Goal: Navigation & Orientation: Find specific page/section

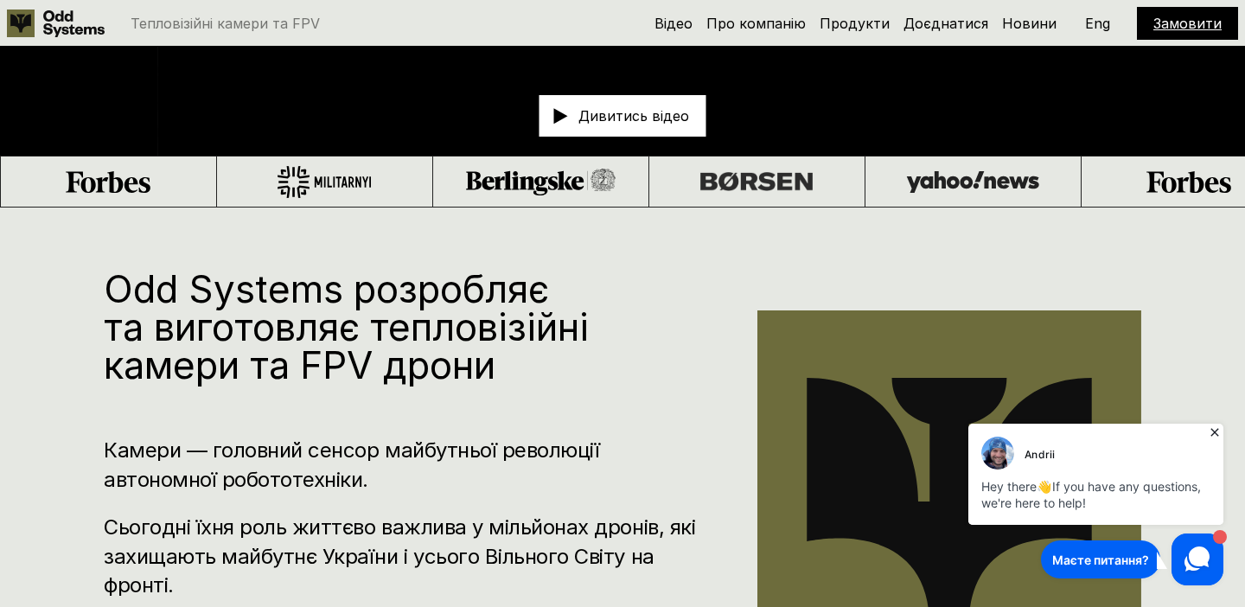
scroll to position [409, 0]
click at [928, 22] on link "Доєднатися" at bounding box center [945, 23] width 85 height 17
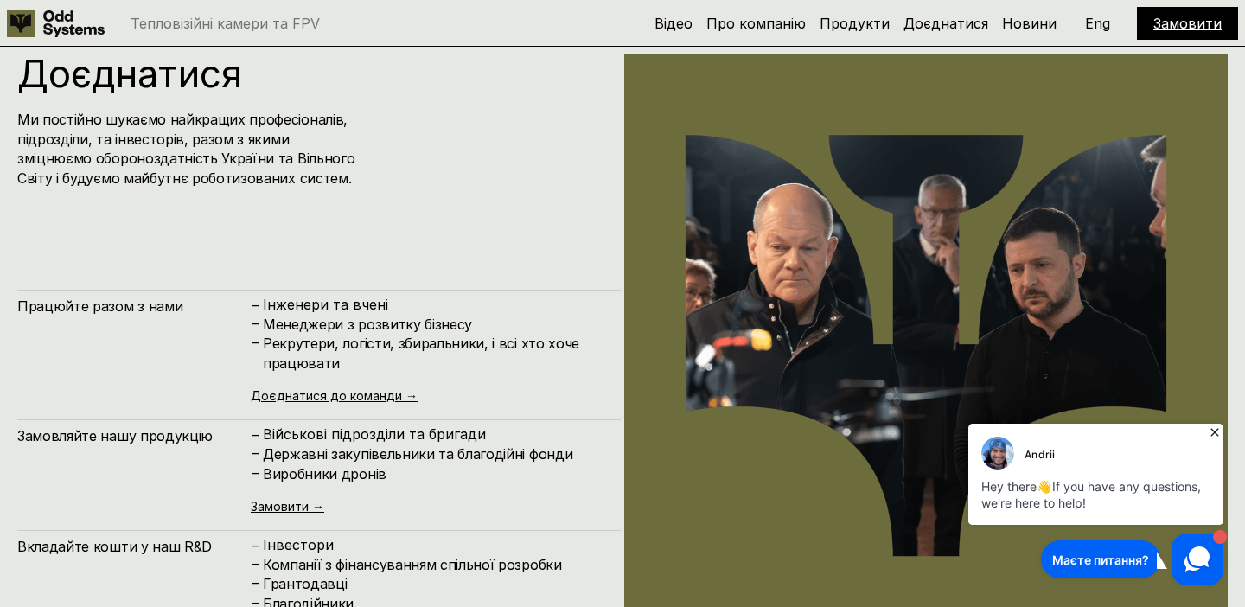
scroll to position [7293, 0]
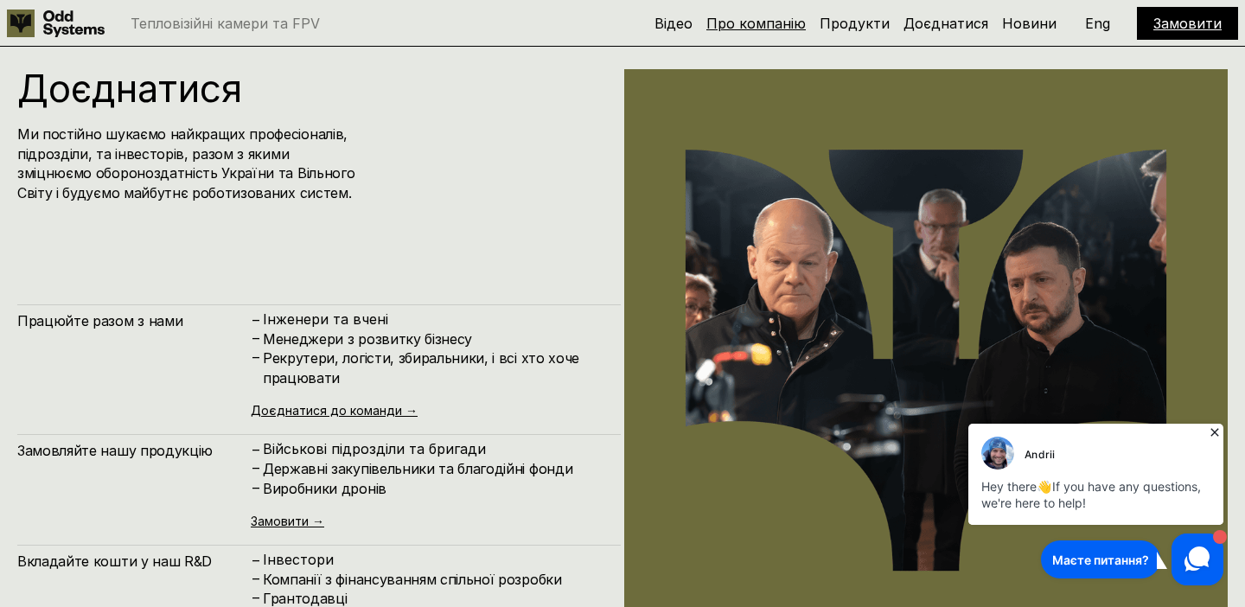
click at [767, 19] on link "Про компанію" at bounding box center [755, 23] width 99 height 17
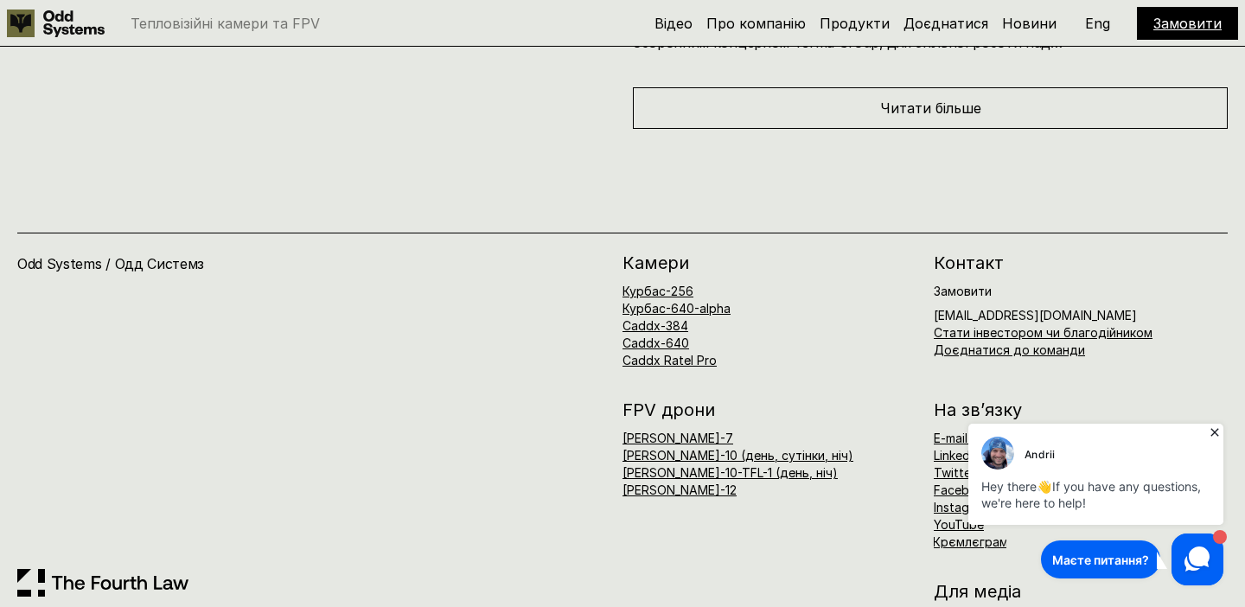
scroll to position [8762, 0]
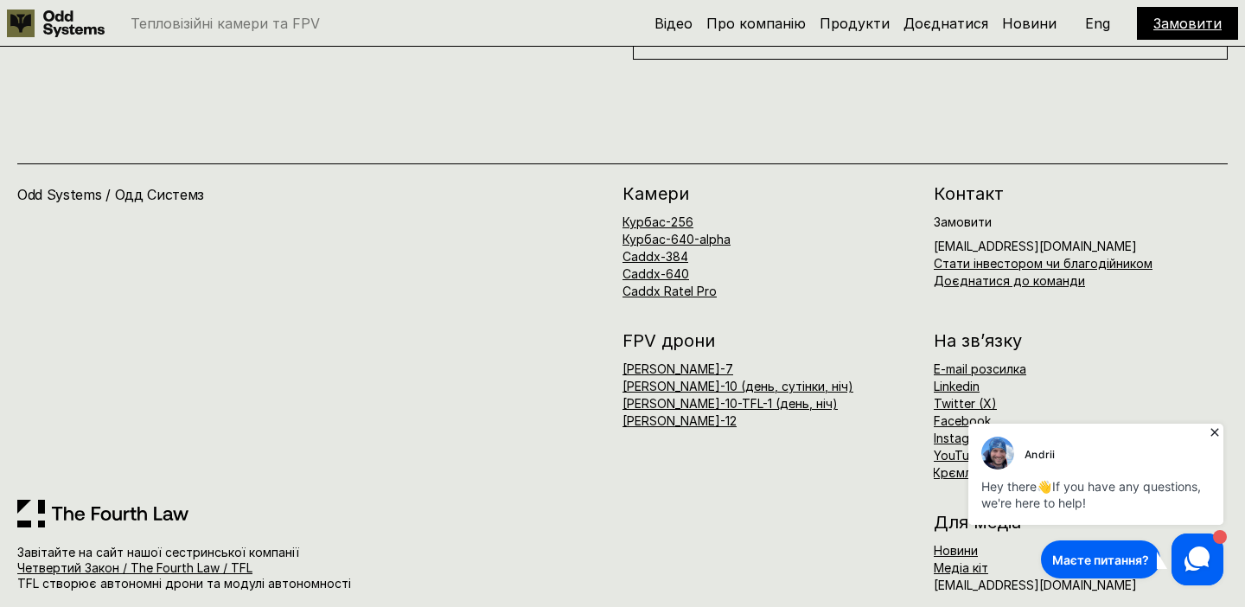
click at [1215, 429] on icon at bounding box center [1214, 432] width 17 height 17
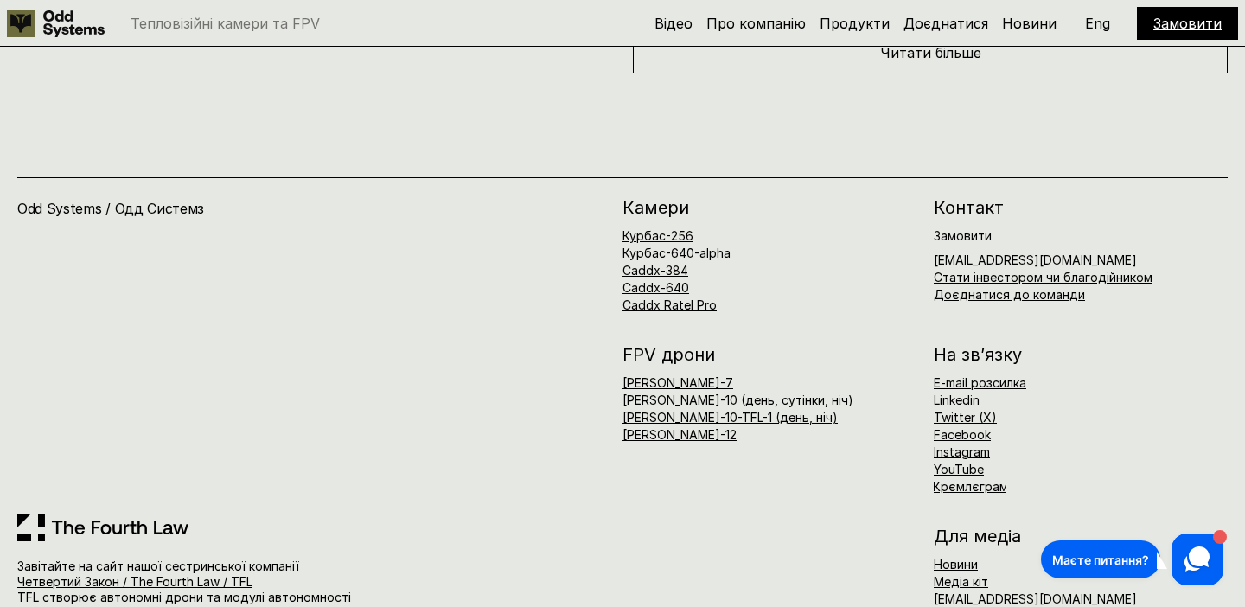
scroll to position [8751, 0]
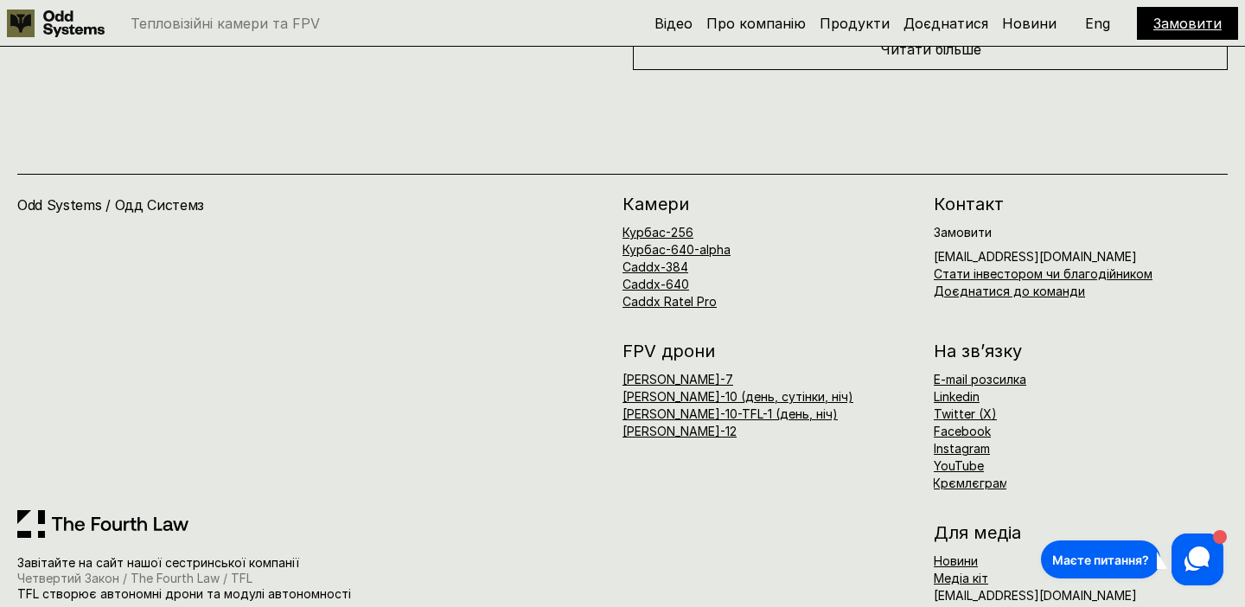
click at [238, 571] on link "Четвертий Закон / The Fourth Law / TFL" at bounding box center [134, 578] width 235 height 15
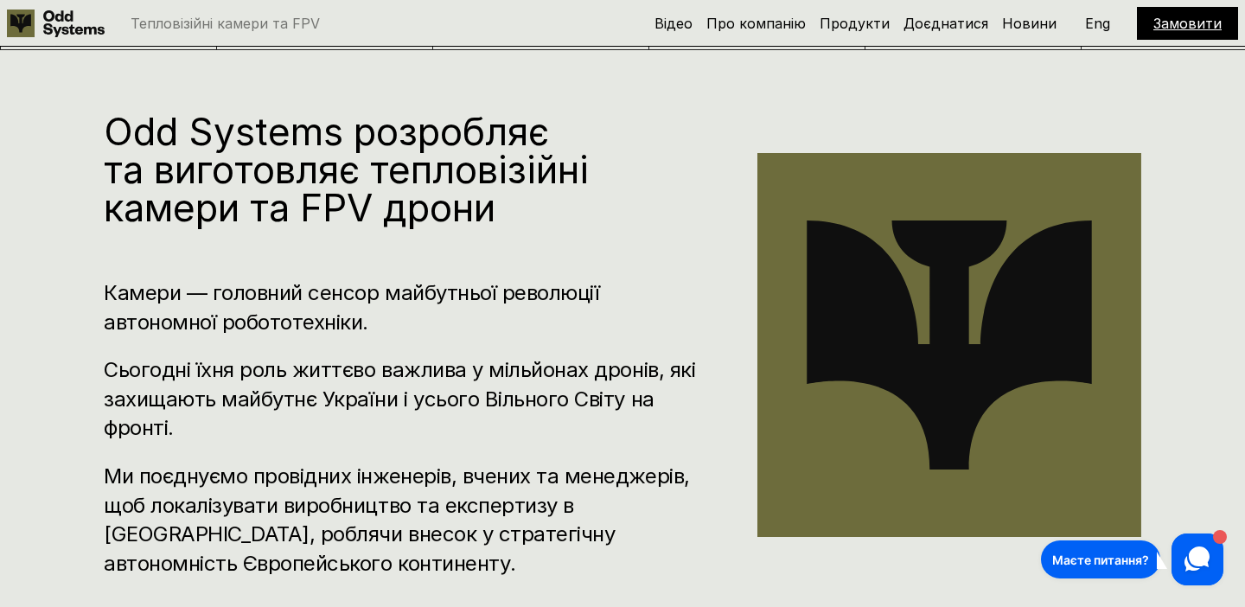
scroll to position [0, 0]
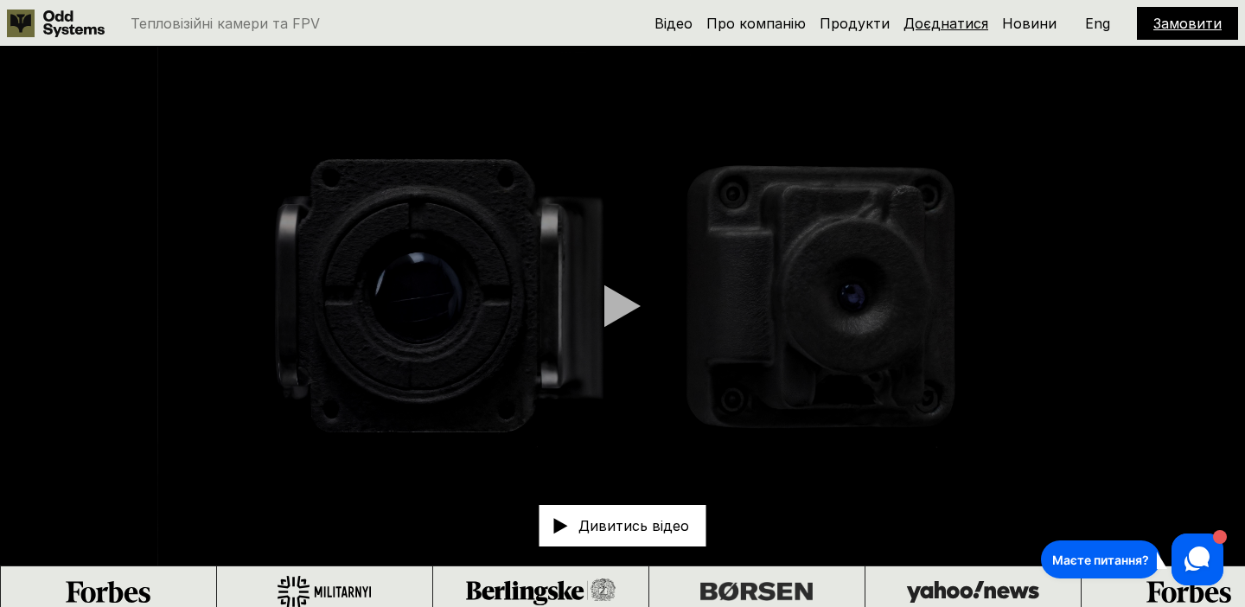
click at [957, 23] on link "Доєднатися" at bounding box center [945, 23] width 85 height 17
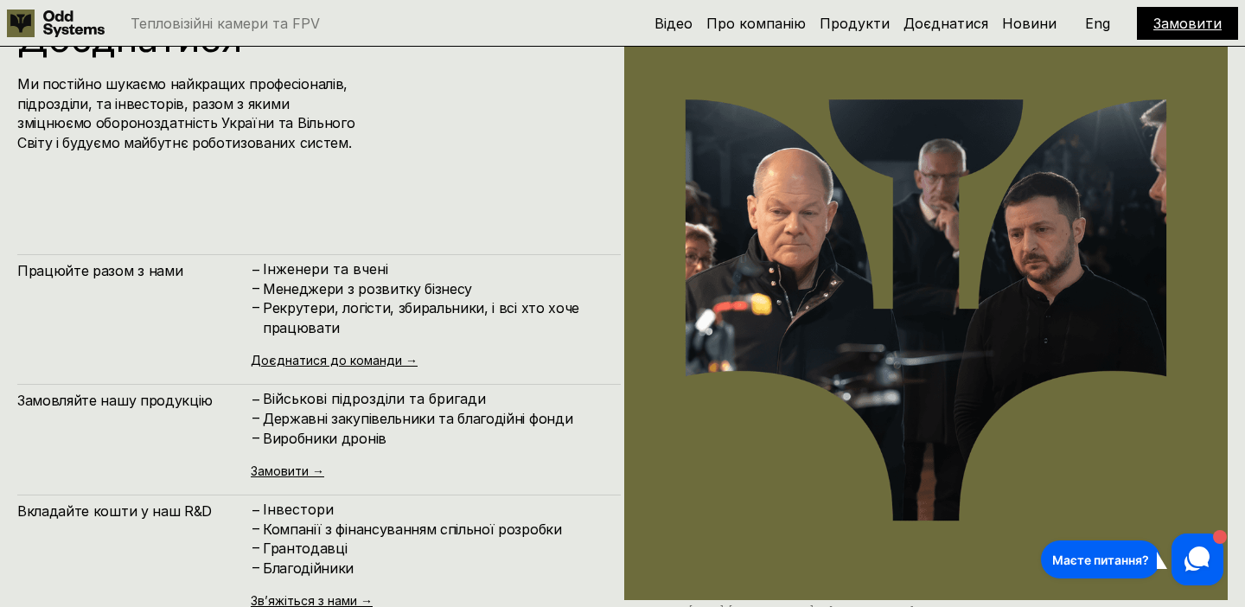
scroll to position [7347, 0]
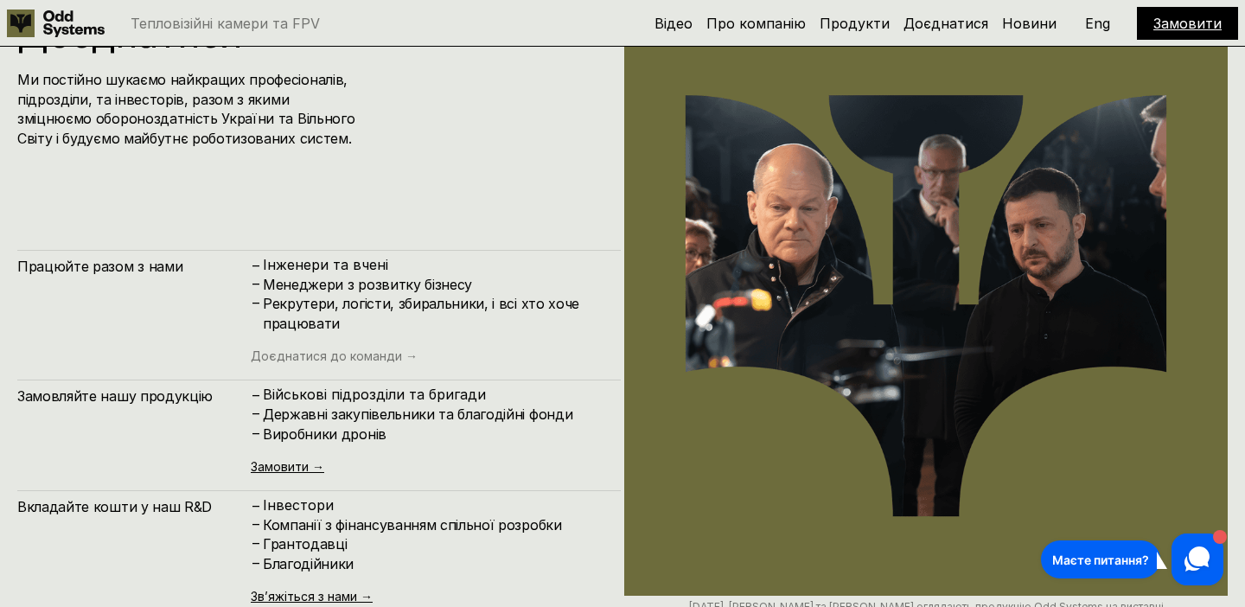
click at [381, 361] on link "Доєднатися до команди →" at bounding box center [334, 355] width 167 height 15
